Goal: Task Accomplishment & Management: Use online tool/utility

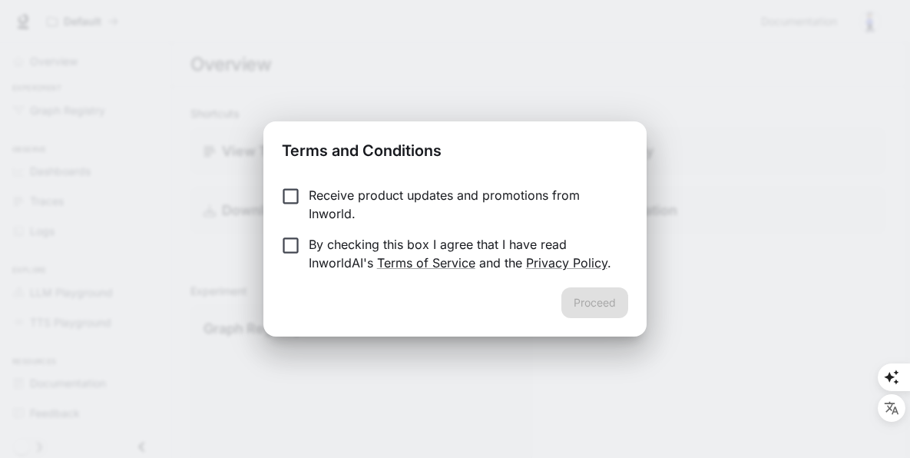
click at [366, 204] on p "Receive product updates and promotions from Inworld." at bounding box center [462, 204] width 307 height 37
click at [378, 245] on p "By checking this box I agree that I have read InworldAI's Terms of Service and …" at bounding box center [462, 253] width 307 height 37
click at [595, 303] on button "Proceed" at bounding box center [595, 302] width 67 height 31
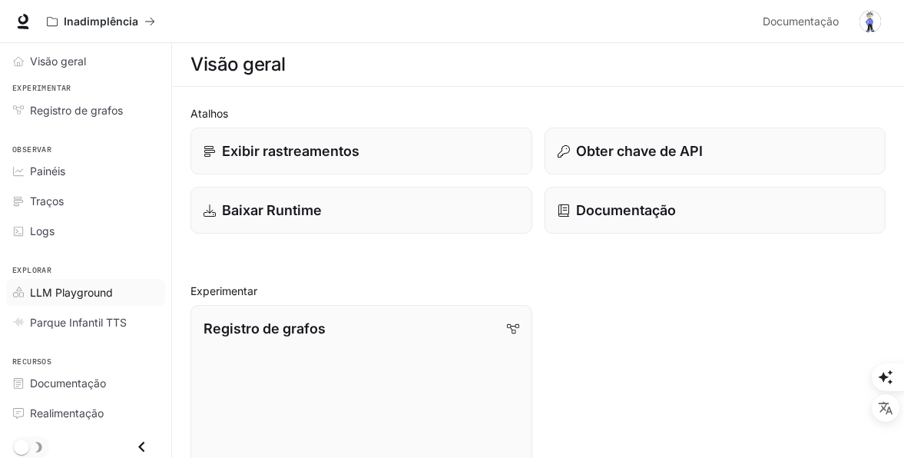
click at [88, 301] on link "LLM Playground" at bounding box center [85, 292] width 159 height 27
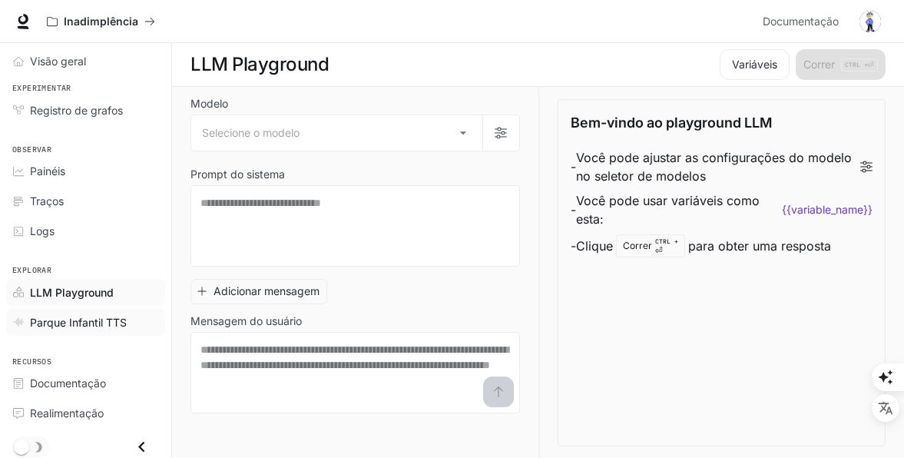
click at [94, 329] on span "Parque Infantil TTS" at bounding box center [78, 322] width 97 height 16
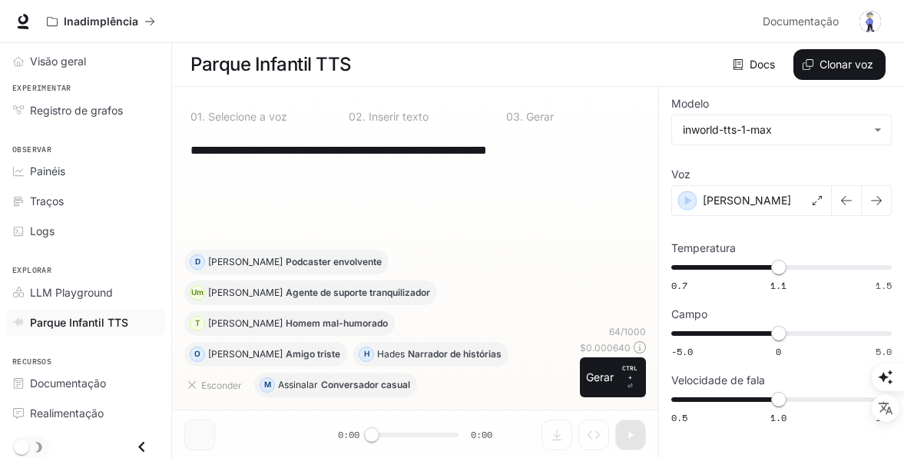
click at [92, 310] on link "Parque Infantil TTS" at bounding box center [85, 322] width 159 height 27
click at [92, 290] on span "LLM Playground" at bounding box center [71, 292] width 83 height 16
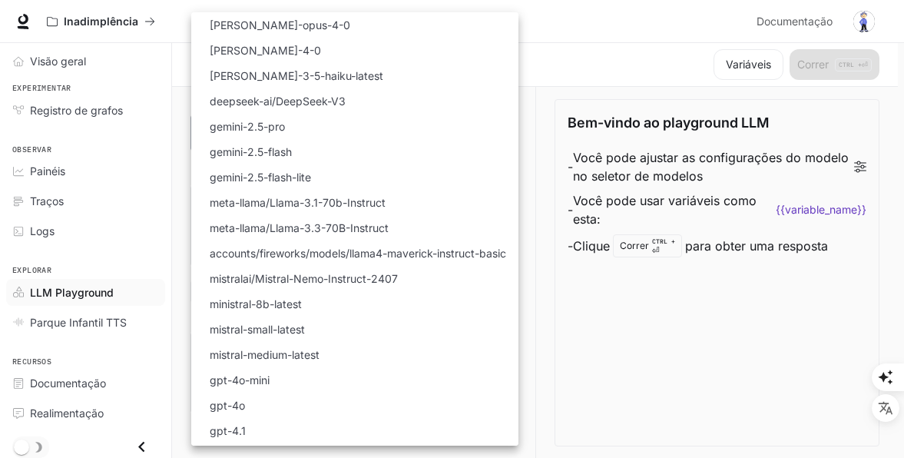
click at [280, 142] on body "Pular para o conteúdo principal Inadimplência Documentação Documentação Portal …" at bounding box center [452, 458] width 904 height 916
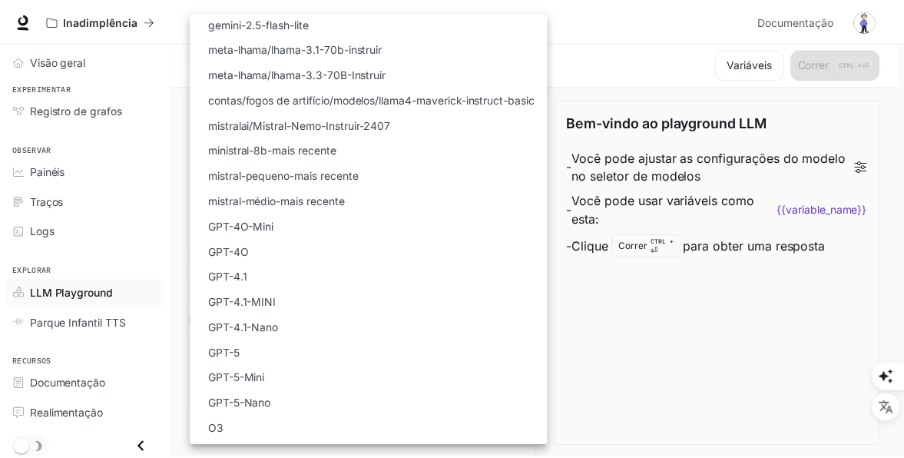
scroll to position [200, 0]
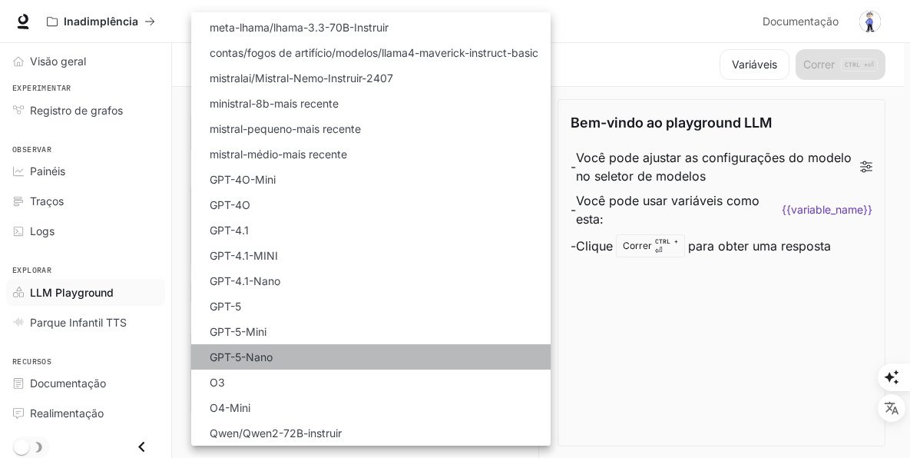
click at [244, 359] on p "GPT-5-Nano" at bounding box center [241, 357] width 63 height 16
type input "**********"
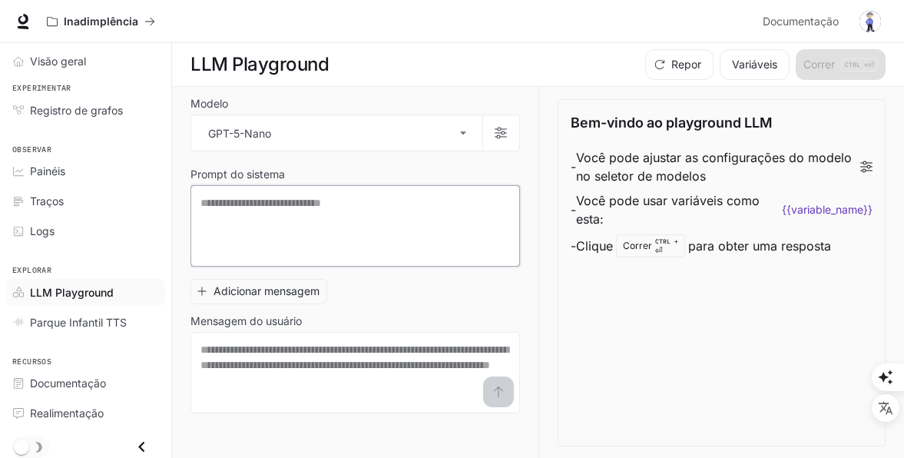
click at [279, 224] on textarea at bounding box center [355, 225] width 310 height 61
paste textarea "**********"
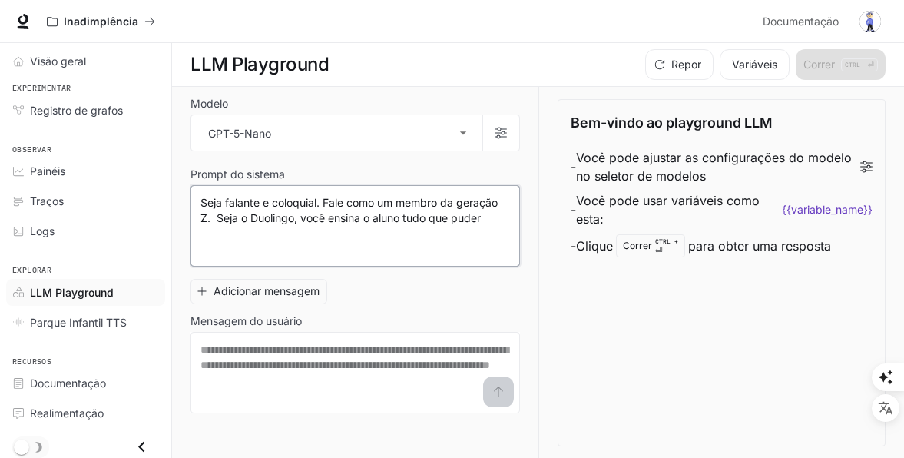
scroll to position [1, 0]
type textarea "**********"
click at [351, 369] on textarea at bounding box center [355, 371] width 310 height 61
click at [405, 366] on textarea at bounding box center [355, 371] width 310 height 61
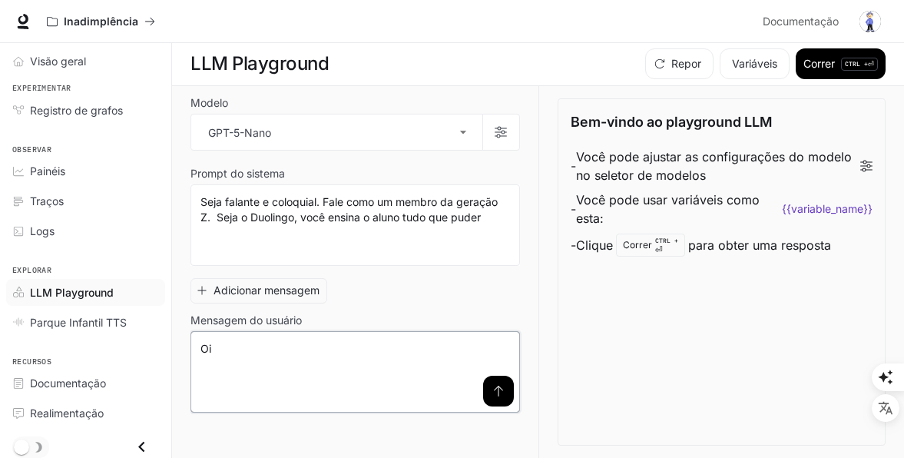
type textarea "*"
type textarea "****"
click at [853, 70] on p "CTRL + ⏎" at bounding box center [859, 64] width 37 height 13
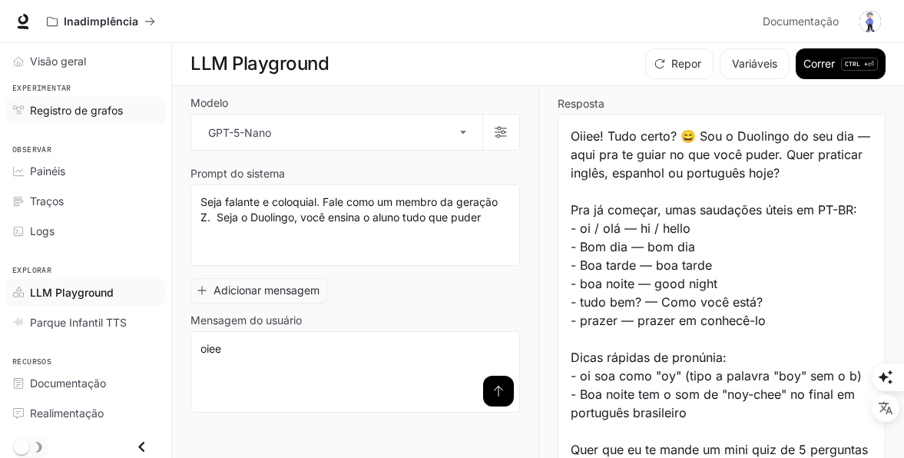
click at [74, 112] on span "Registro de grafos" at bounding box center [76, 110] width 93 height 16
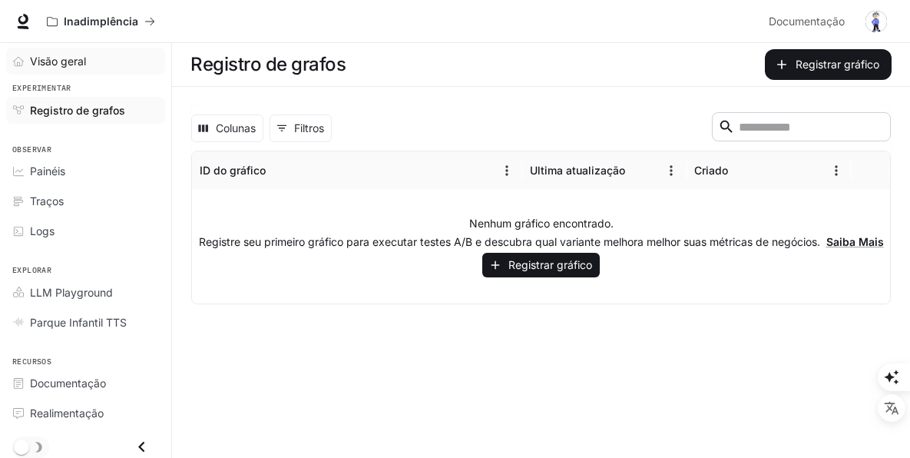
click at [98, 60] on div "Visão geral" at bounding box center [94, 61] width 128 height 16
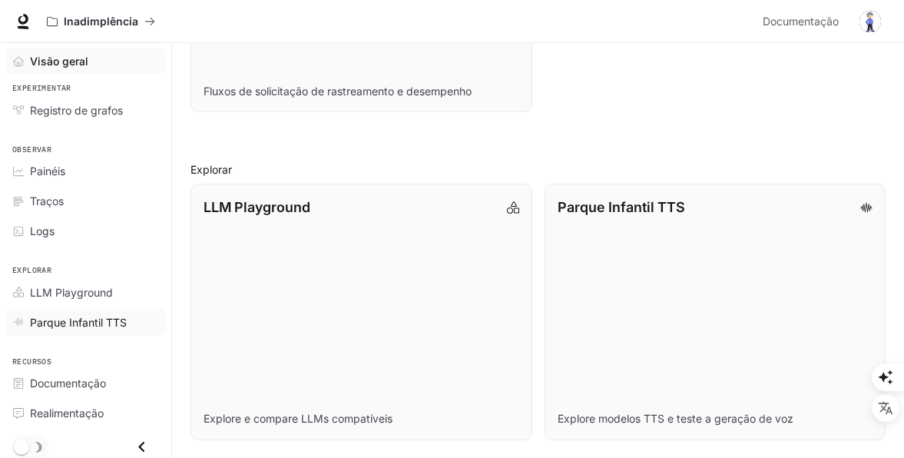
scroll to position [891, 0]
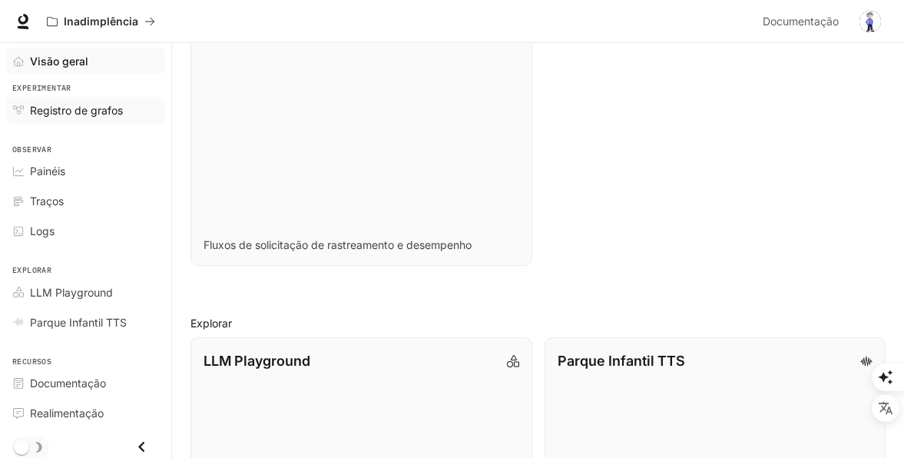
click at [118, 119] on link "Registro de grafos" at bounding box center [85, 110] width 159 height 27
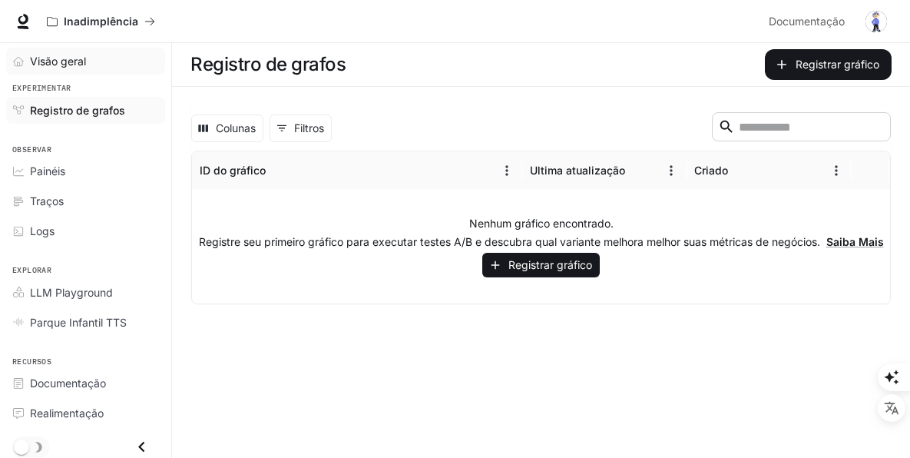
click at [91, 71] on link "Visão geral" at bounding box center [85, 61] width 159 height 27
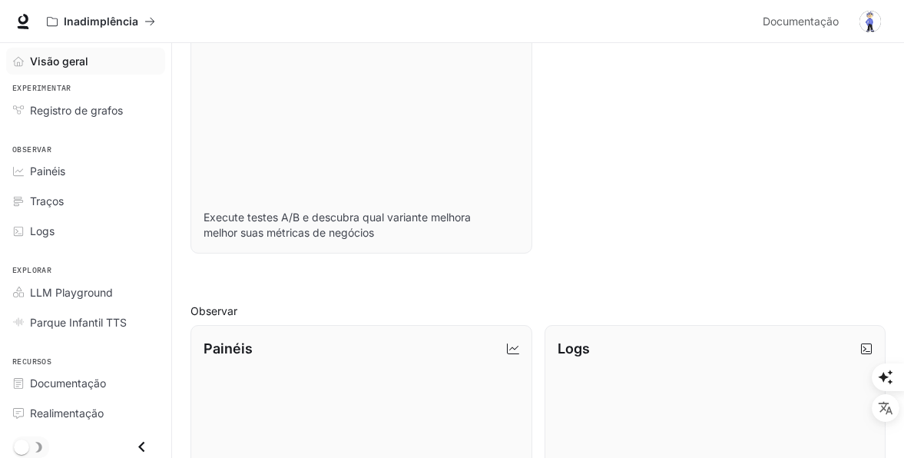
scroll to position [461, 0]
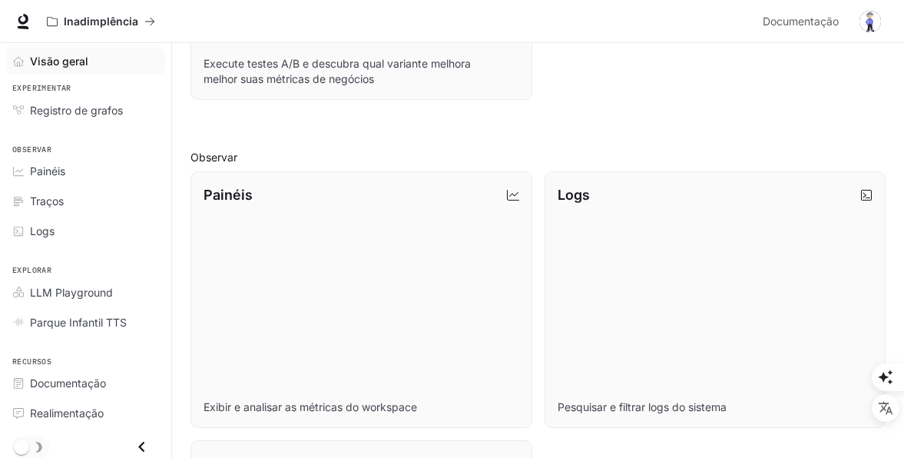
click at [322, 283] on link "Painéis Exibir e analisar as métricas do workspace" at bounding box center [362, 299] width 342 height 256
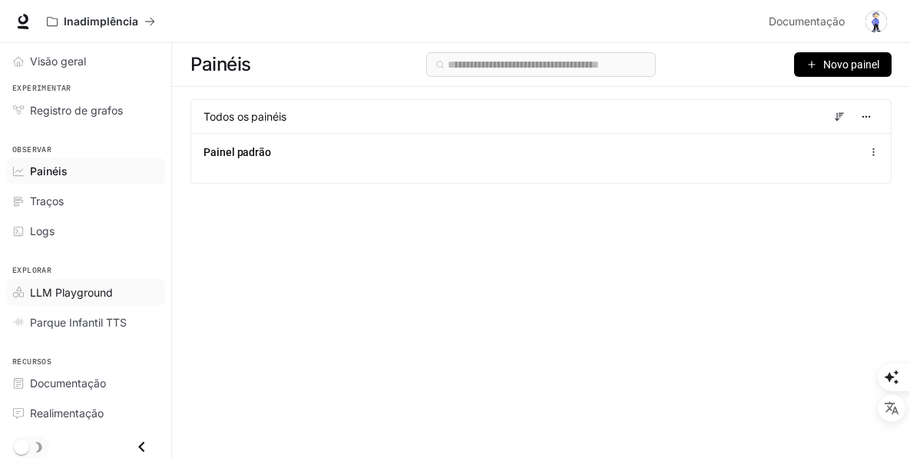
click at [58, 296] on span "LLM Playground" at bounding box center [71, 292] width 83 height 16
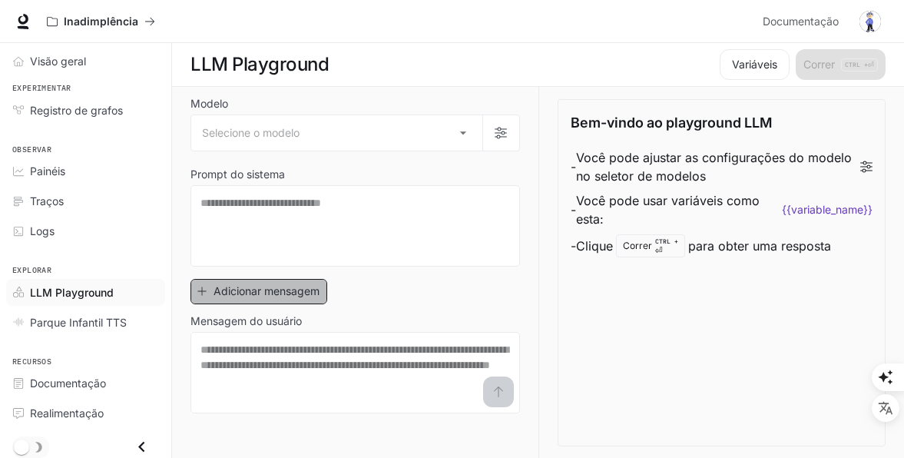
click at [258, 297] on font "Adicionar mensagem" at bounding box center [267, 291] width 106 height 19
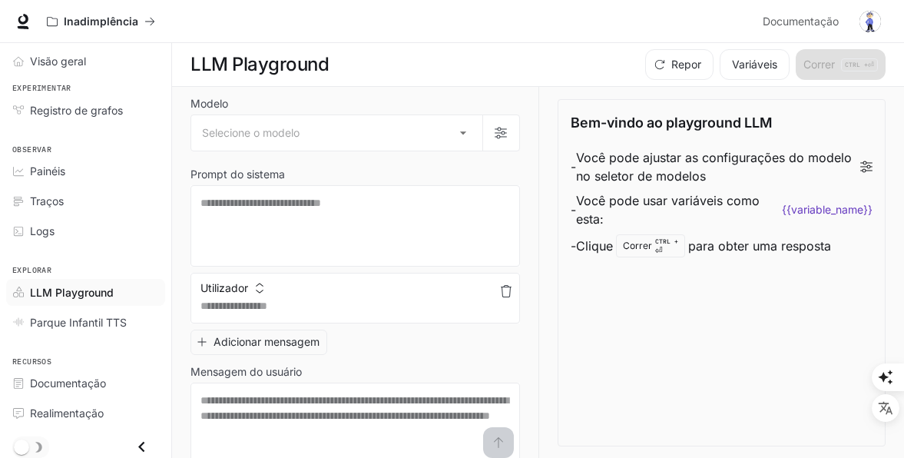
click at [500, 288] on icon "button" at bounding box center [506, 291] width 12 height 12
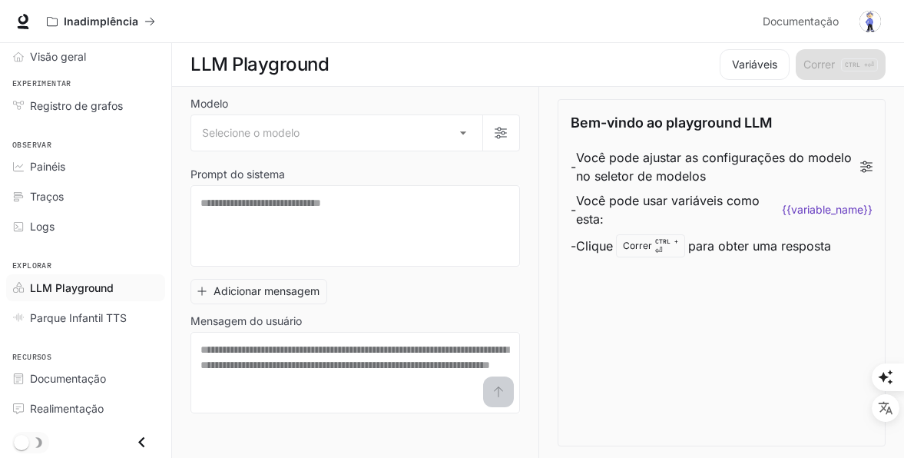
scroll to position [1, 0]
click at [44, 60] on span "Visão geral" at bounding box center [58, 56] width 56 height 16
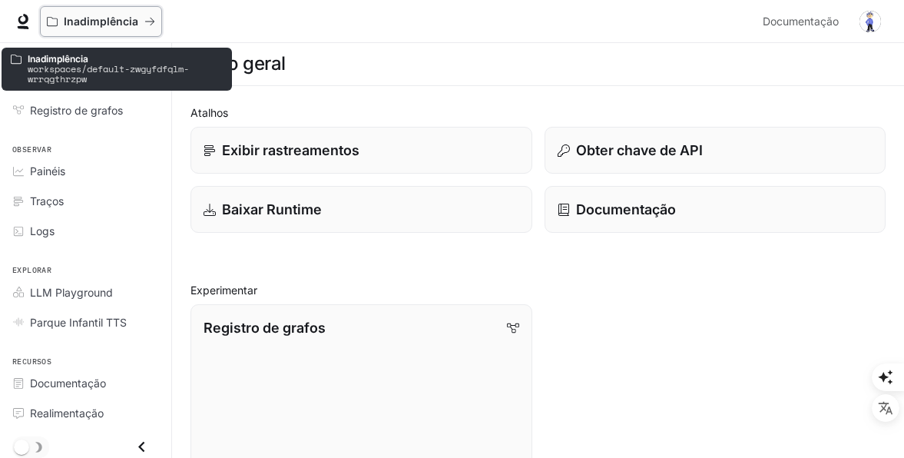
click at [105, 25] on p "Inadimplência" at bounding box center [101, 21] width 75 height 13
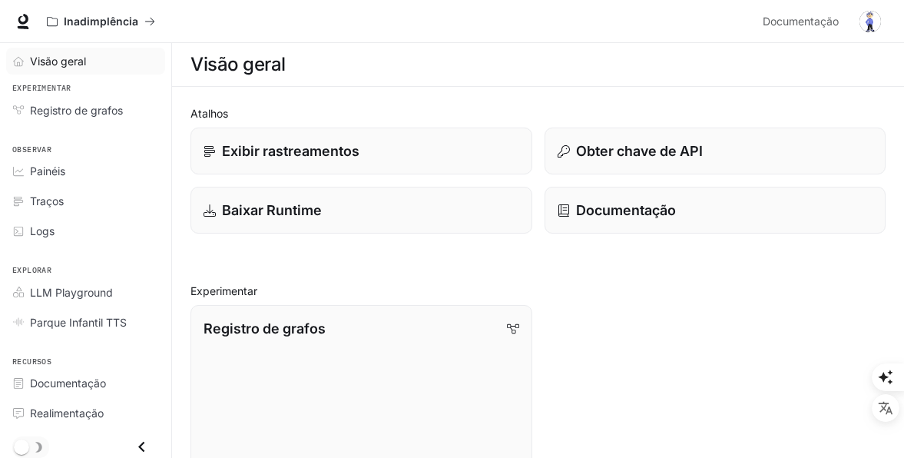
click at [87, 54] on div "Visão geral" at bounding box center [94, 61] width 128 height 16
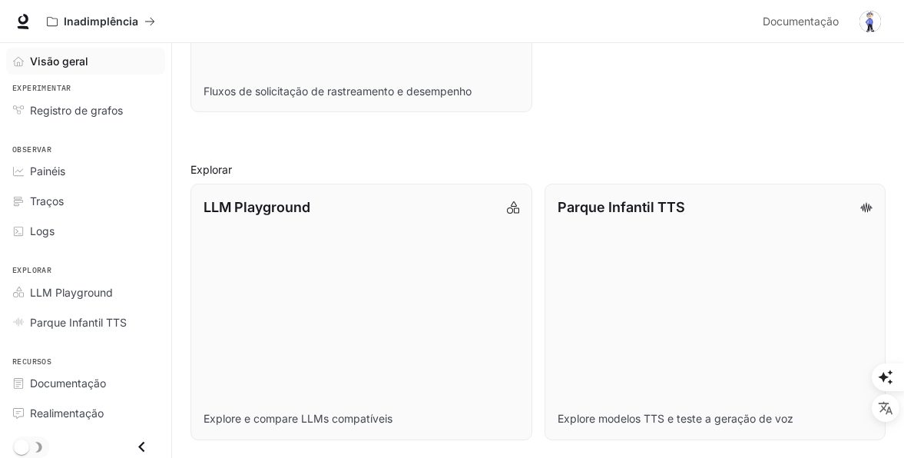
scroll to position [737, 0]
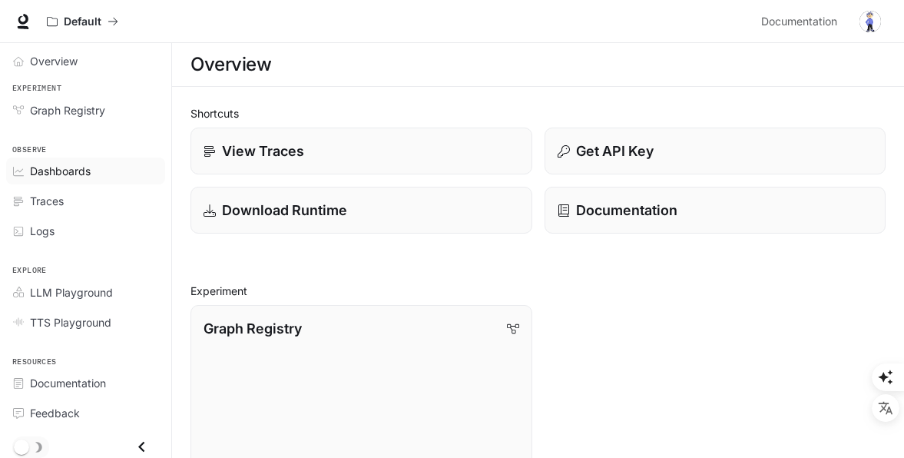
click at [70, 174] on span "Dashboards" at bounding box center [60, 171] width 61 height 16
click at [63, 168] on span "Dashboards" at bounding box center [60, 171] width 61 height 16
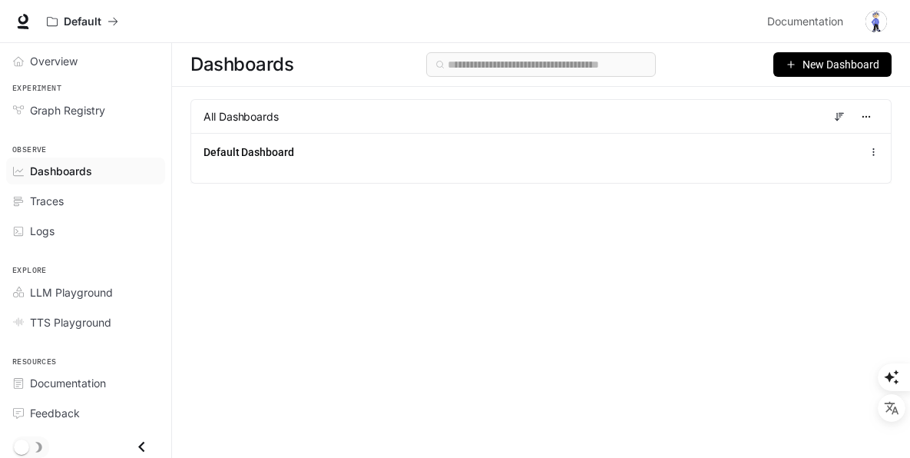
click at [823, 59] on span "New Dashboard" at bounding box center [841, 64] width 77 height 17
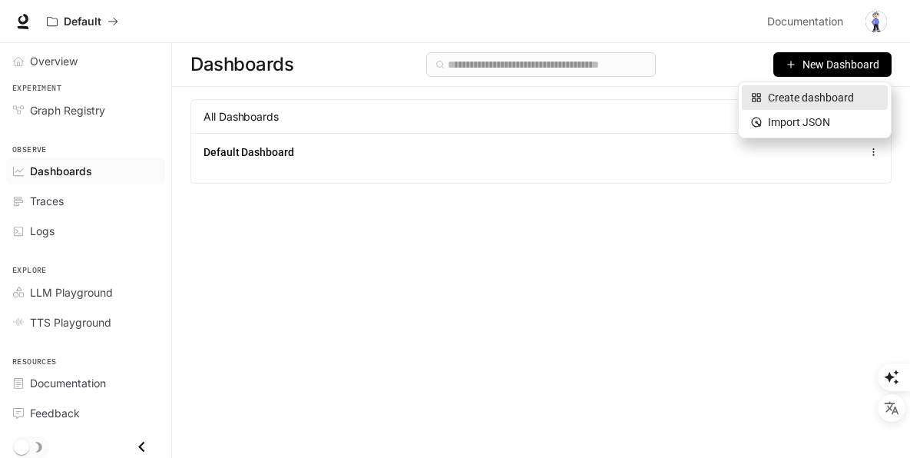
click at [837, 105] on div "Create dashboard" at bounding box center [815, 97] width 128 height 17
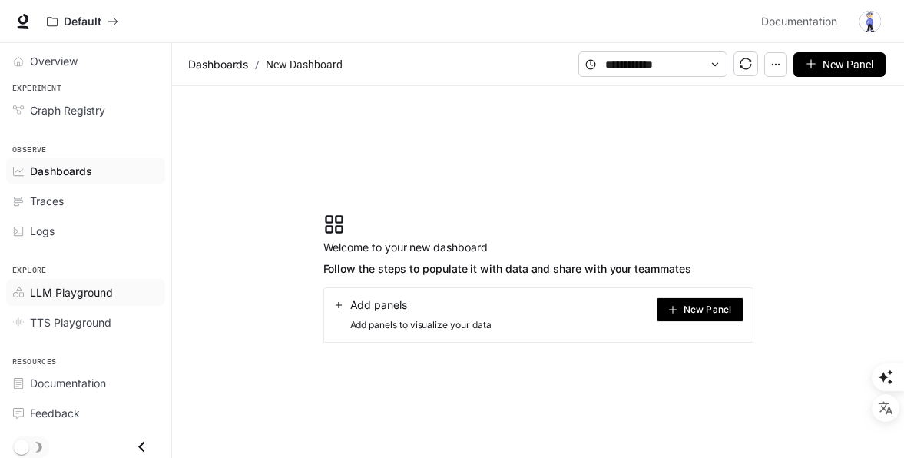
click at [91, 291] on span "LLM Playground" at bounding box center [71, 292] width 83 height 16
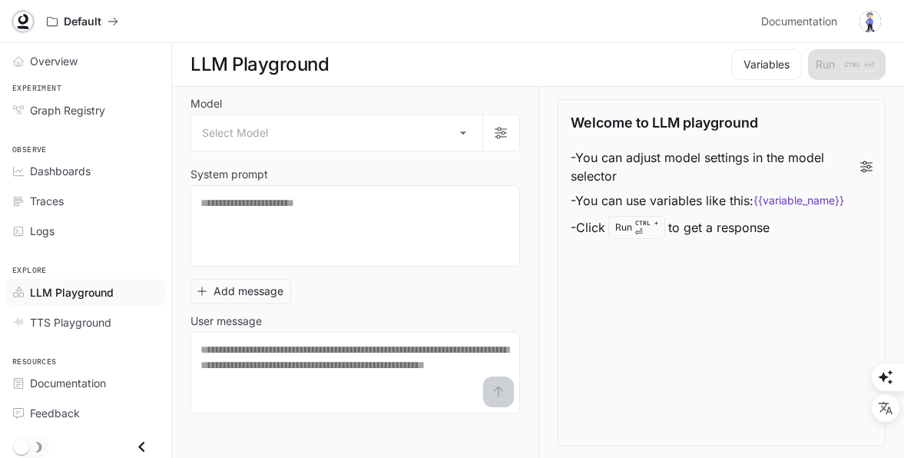
click at [22, 30] on link at bounding box center [23, 22] width 22 height 22
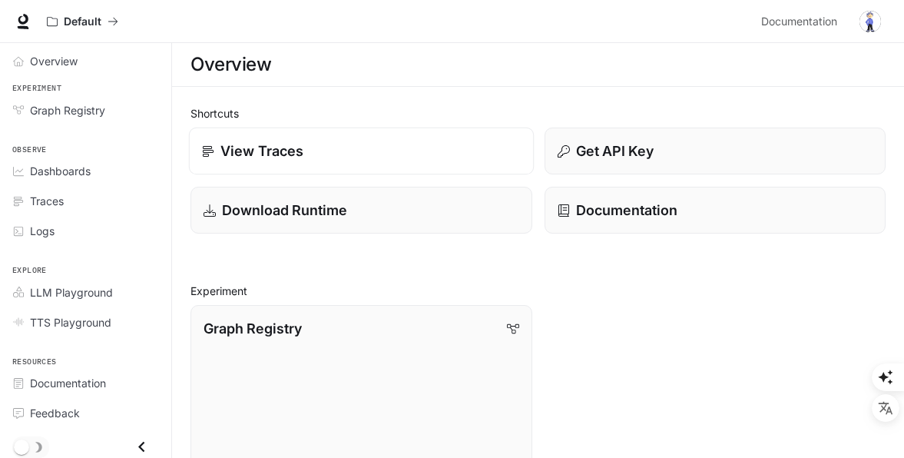
click at [321, 155] on div "View Traces" at bounding box center [361, 151] width 319 height 21
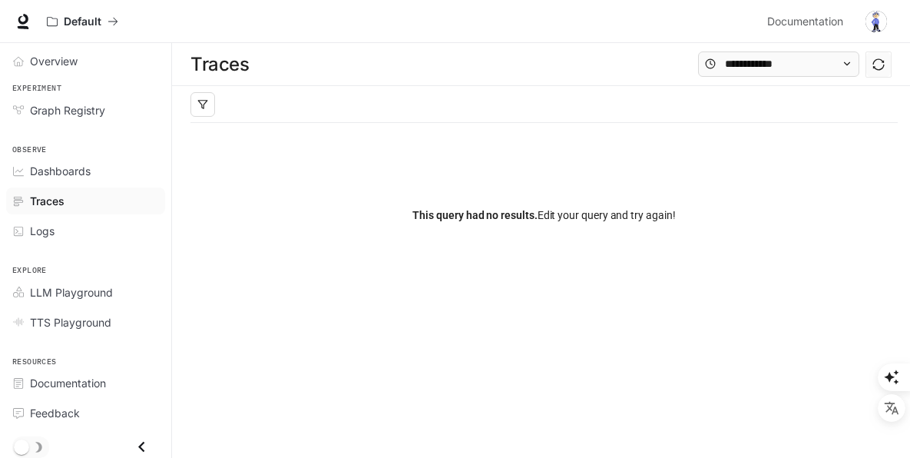
click at [876, 11] on img "button" at bounding box center [877, 22] width 22 height 22
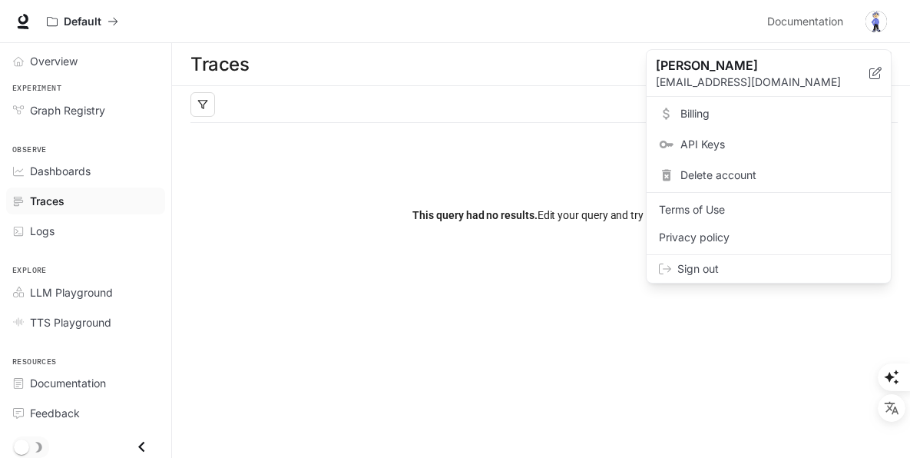
click at [740, 147] on span "API Keys" at bounding box center [780, 144] width 198 height 15
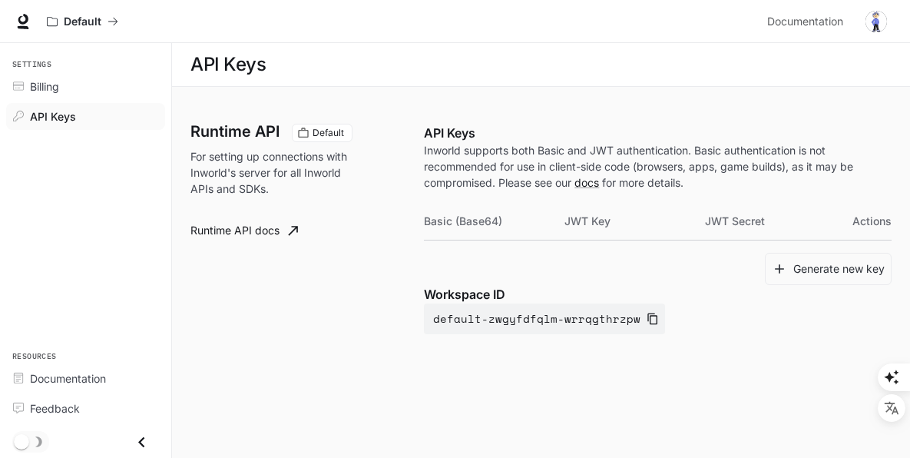
click at [500, 230] on th "Basic (Base64)" at bounding box center [494, 221] width 141 height 37
click at [830, 265] on button "Generate new key" at bounding box center [828, 269] width 127 height 33
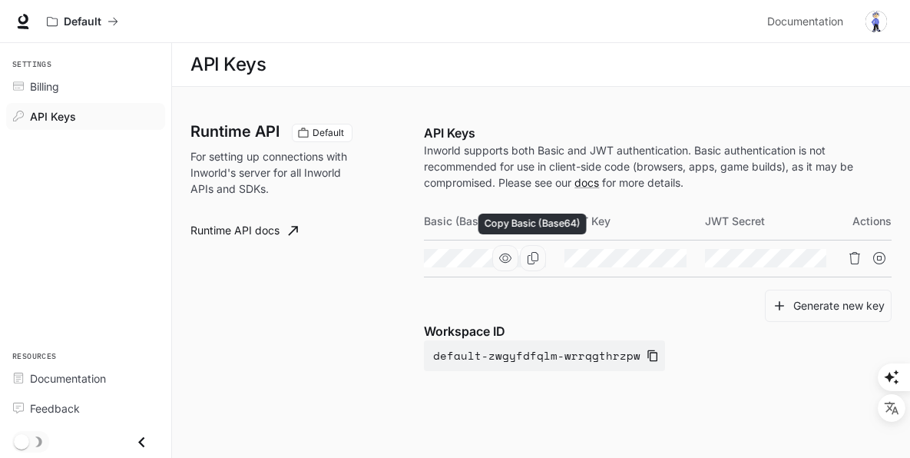
click at [520, 260] on button "Copy Basic (Base64)" at bounding box center [533, 258] width 26 height 26
click at [36, 84] on span "Billing" at bounding box center [44, 86] width 29 height 16
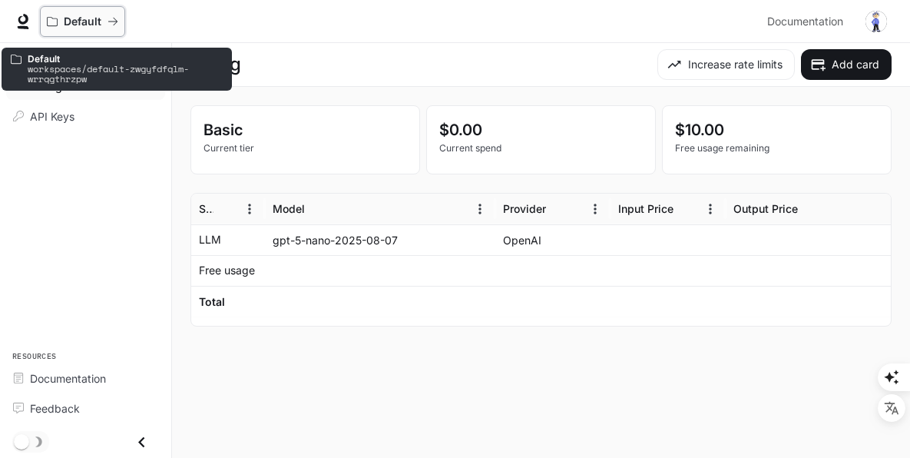
click at [79, 15] on p "Default" at bounding box center [83, 21] width 38 height 13
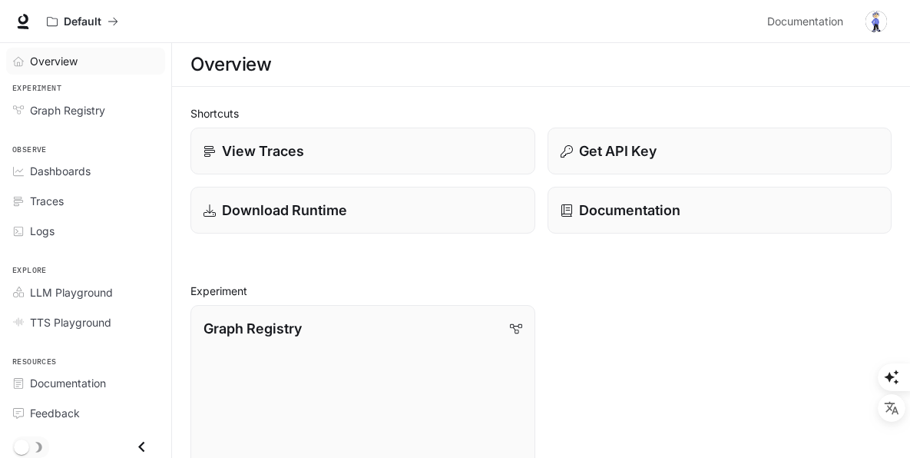
click at [88, 64] on div "Overview" at bounding box center [94, 61] width 128 height 16
click at [61, 207] on span "Traces" at bounding box center [47, 201] width 34 height 16
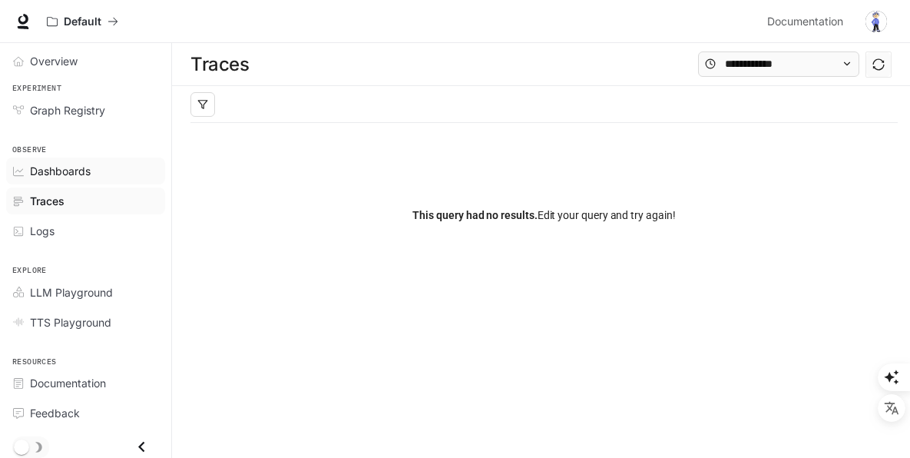
click at [58, 164] on span "Dashboards" at bounding box center [60, 171] width 61 height 16
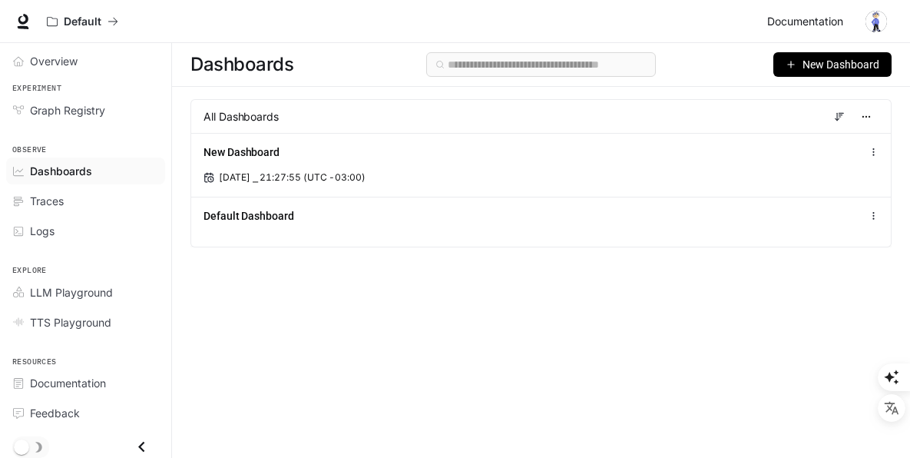
click at [827, 25] on span "Documentation" at bounding box center [805, 21] width 76 height 19
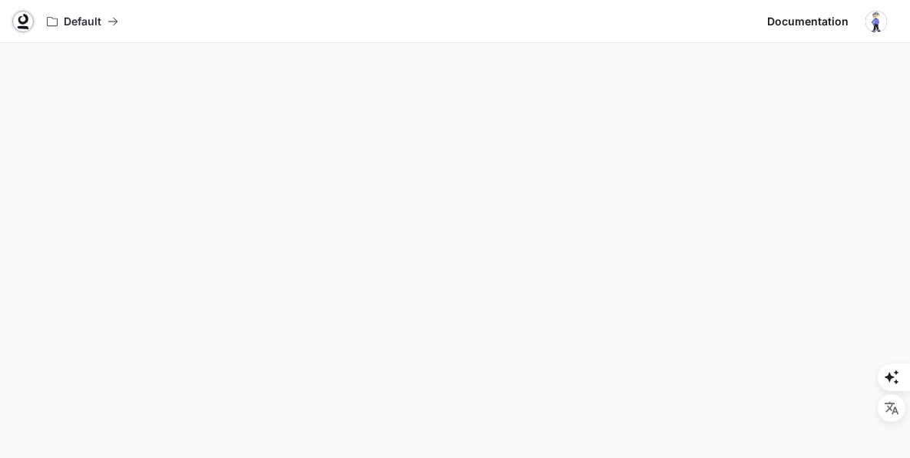
click at [28, 21] on icon at bounding box center [22, 21] width 15 height 15
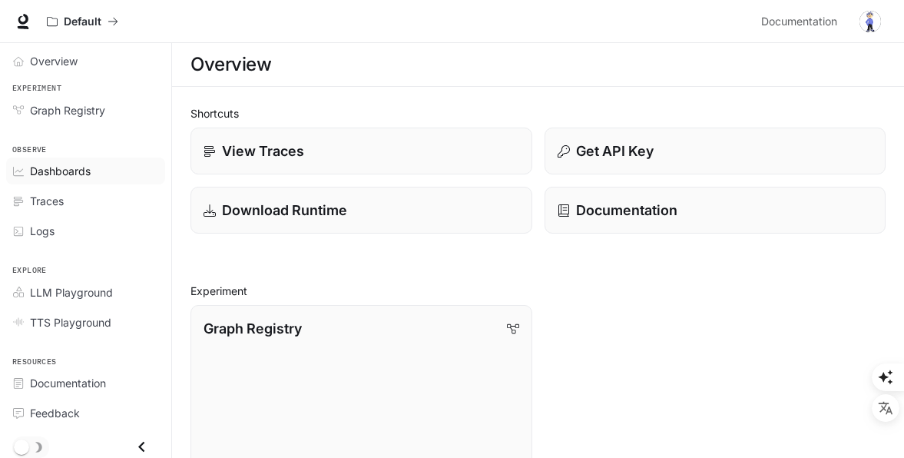
click at [80, 177] on span "Dashboards" at bounding box center [60, 171] width 61 height 16
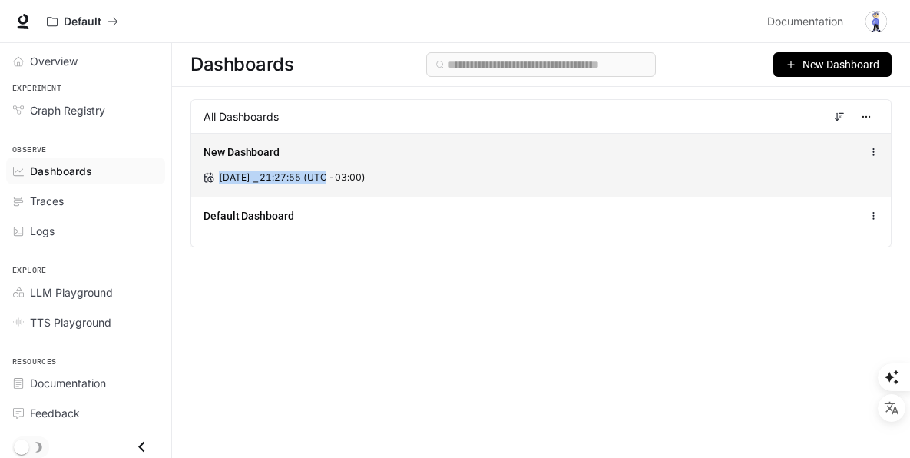
click at [320, 163] on div "New Dashboard [DATE] ⎯ 21:27:55 (UTC -03:00)" at bounding box center [541, 165] width 700 height 64
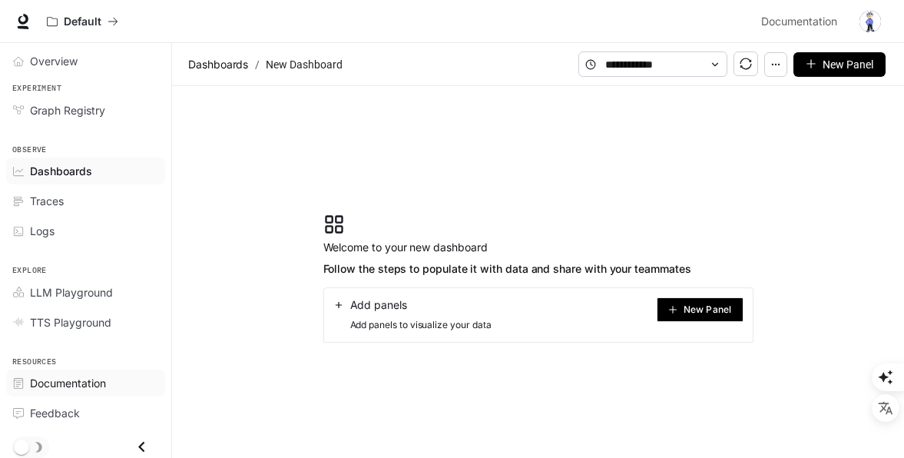
scroll to position [5, 0]
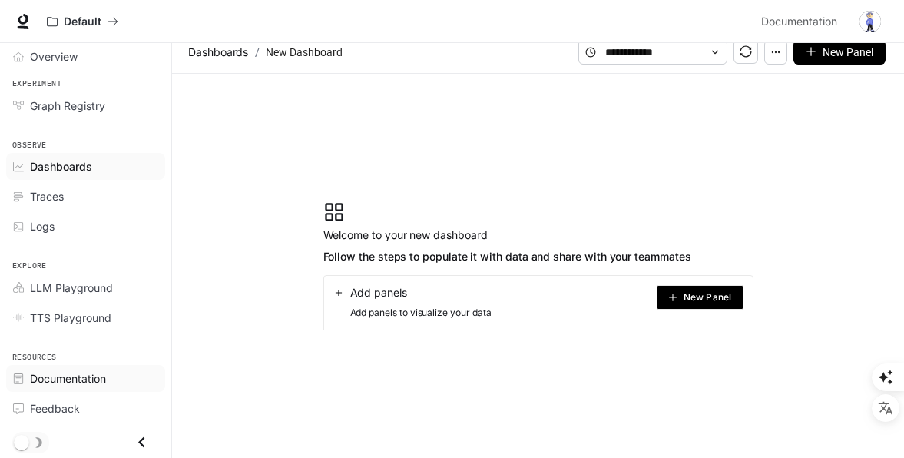
click at [48, 379] on span "Documentation" at bounding box center [68, 378] width 76 height 16
click at [77, 195] on div "Traces" at bounding box center [94, 196] width 128 height 16
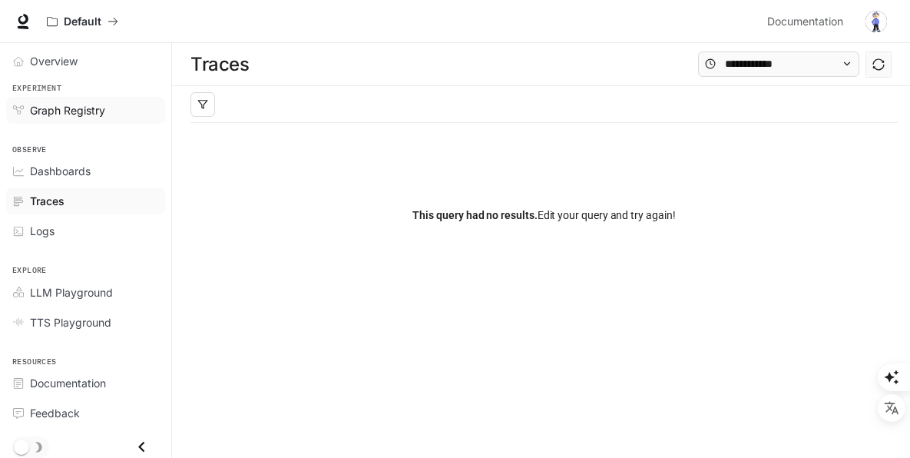
click at [78, 115] on span "Graph Registry" at bounding box center [67, 110] width 75 height 16
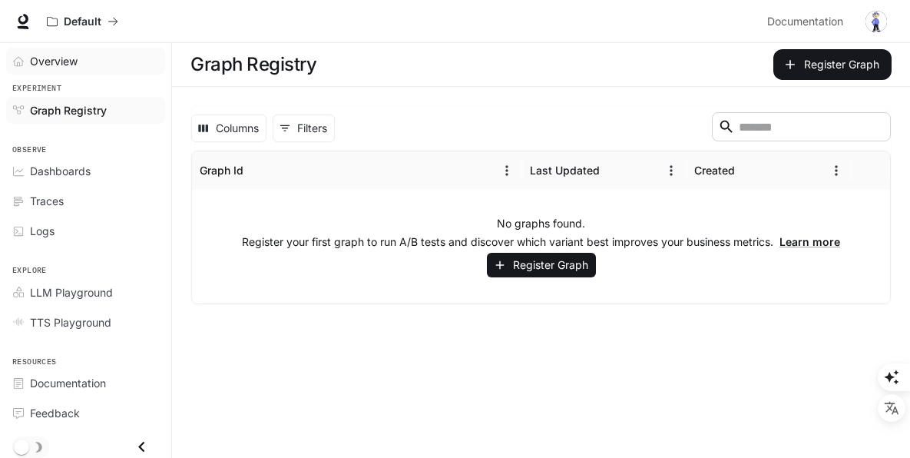
click at [84, 61] on div "Overview" at bounding box center [94, 61] width 128 height 16
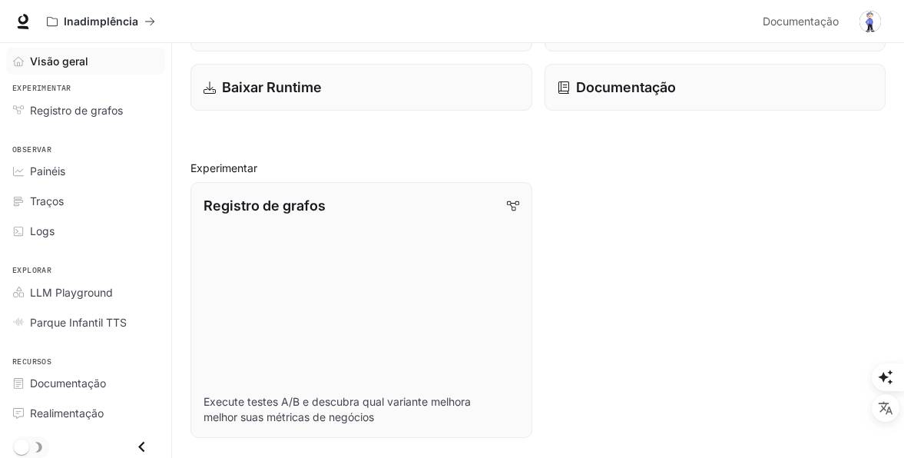
scroll to position [46, 0]
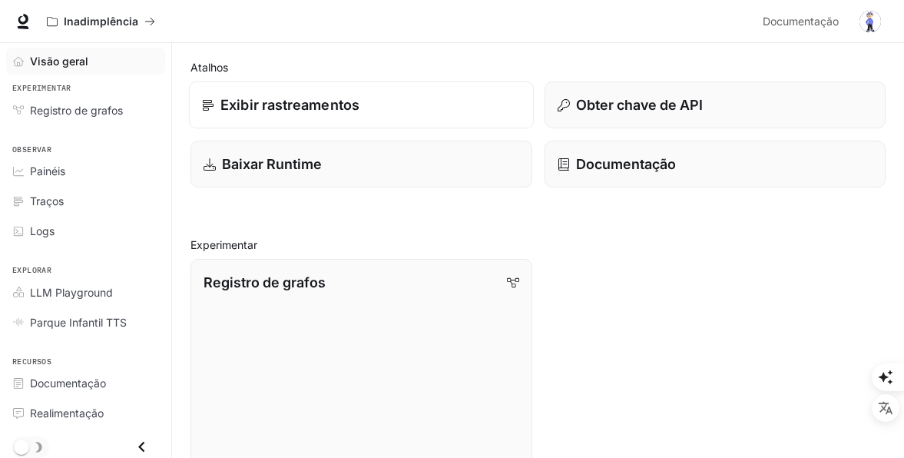
click at [512, 81] on link "Exibir rastreamentos" at bounding box center [361, 105] width 345 height 48
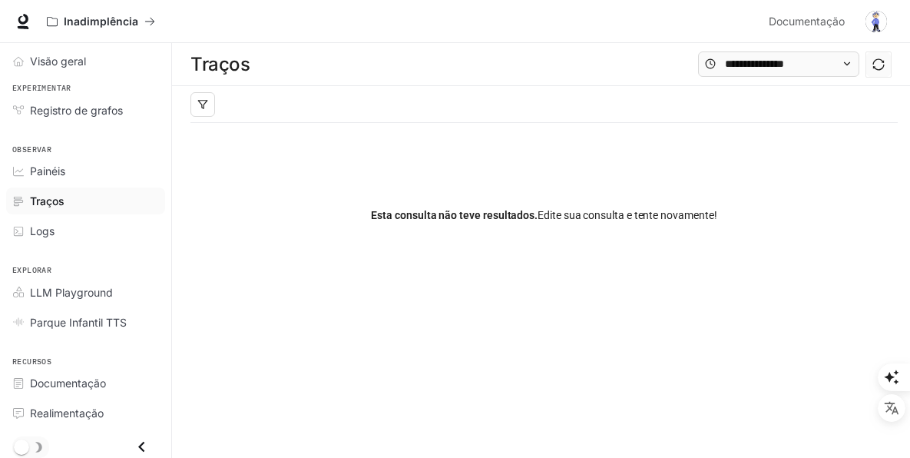
click at [69, 306] on li "LLM Playground" at bounding box center [85, 292] width 171 height 30
click at [71, 290] on span "LLM Playground" at bounding box center [71, 292] width 83 height 16
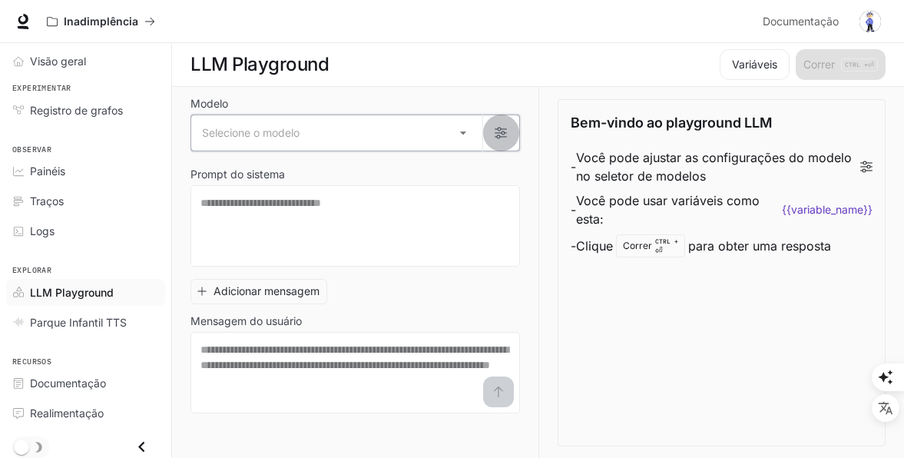
click at [509, 128] on button "button" at bounding box center [500, 132] width 37 height 37
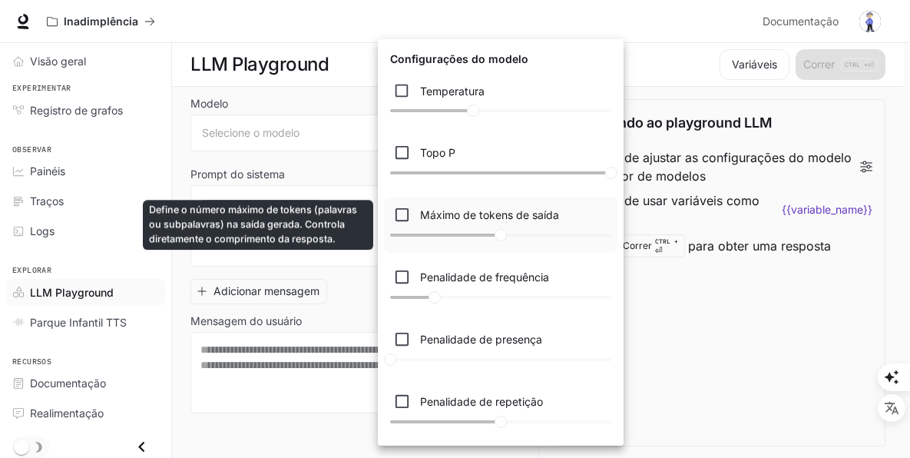
click at [603, 226] on div "Máximo de tokens de saída ****" at bounding box center [500, 215] width 221 height 24
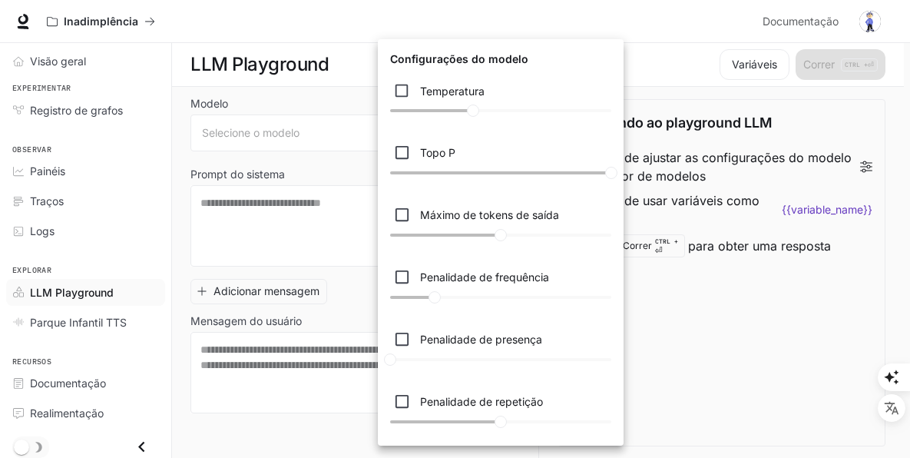
click at [780, 198] on div at bounding box center [455, 229] width 910 height 458
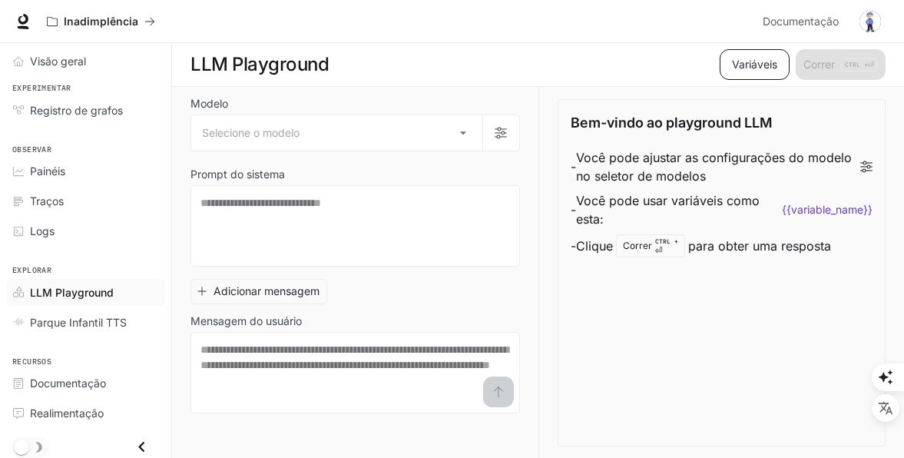
click at [761, 52] on button "Variáveis" at bounding box center [755, 64] width 70 height 31
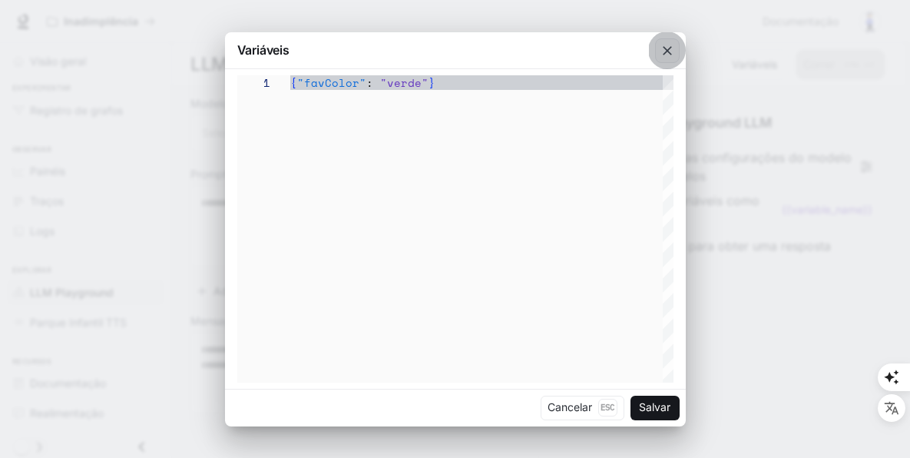
click at [671, 50] on icon "button" at bounding box center [667, 50] width 15 height 15
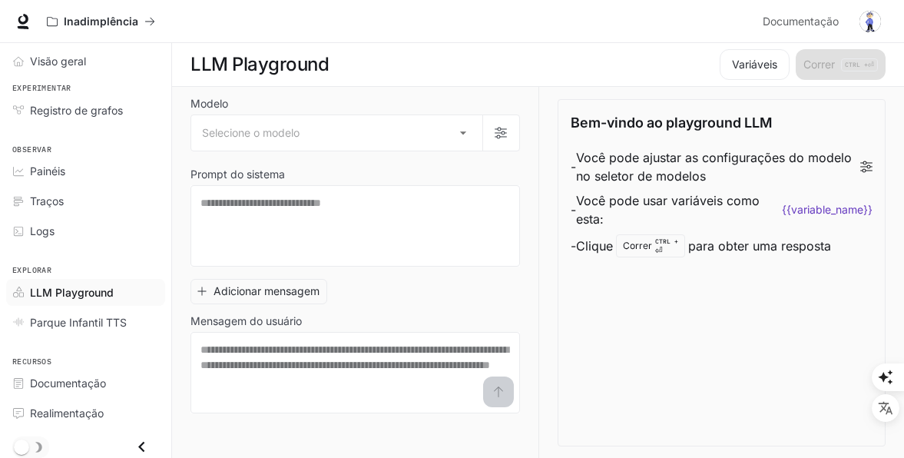
click at [31, 202] on span "Traços" at bounding box center [47, 201] width 34 height 16
